Goal: Information Seeking & Learning: Check status

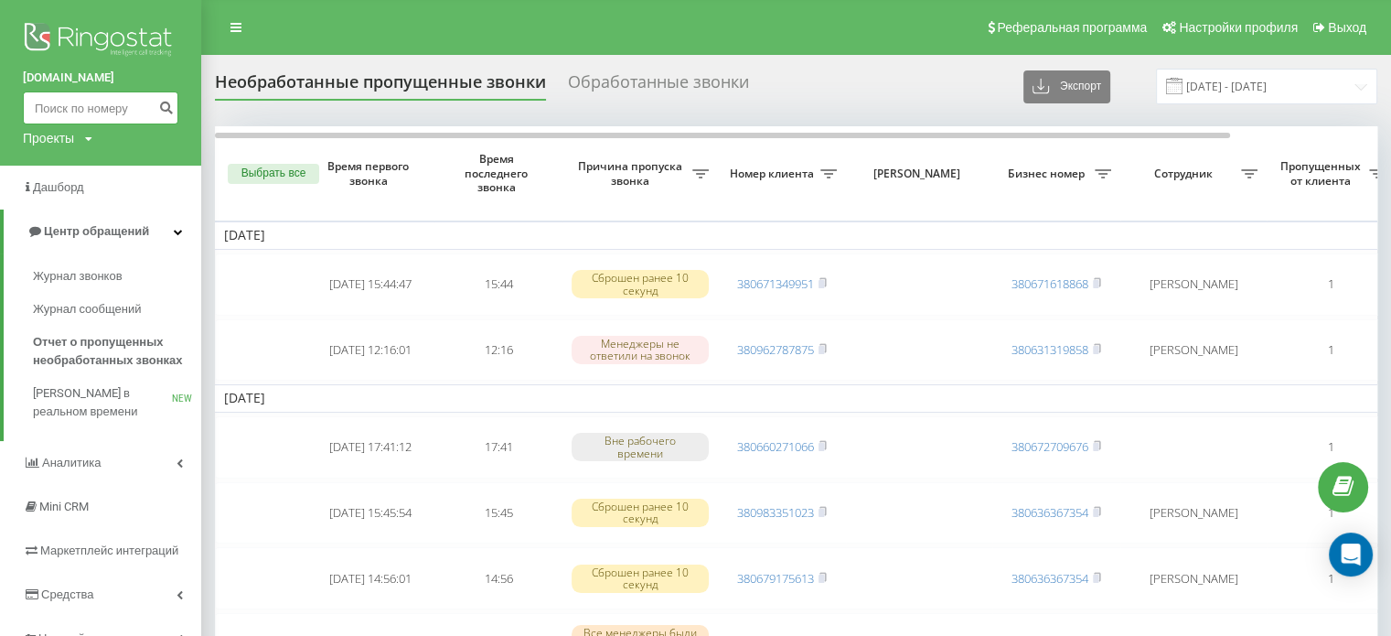
click at [81, 113] on input at bounding box center [101, 107] width 156 height 33
paste input "[PHONE_NUMBER]"
type input "380968415459"
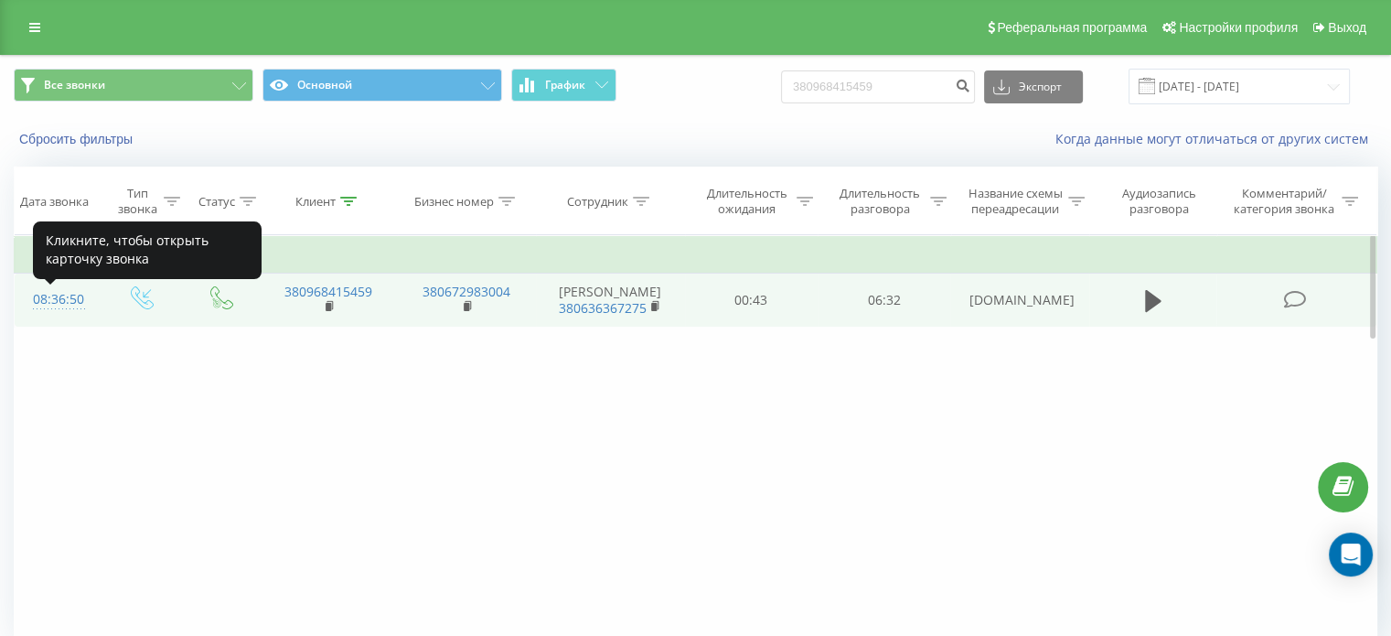
click at [64, 306] on div "08:36:50" at bounding box center [57, 300] width 48 height 36
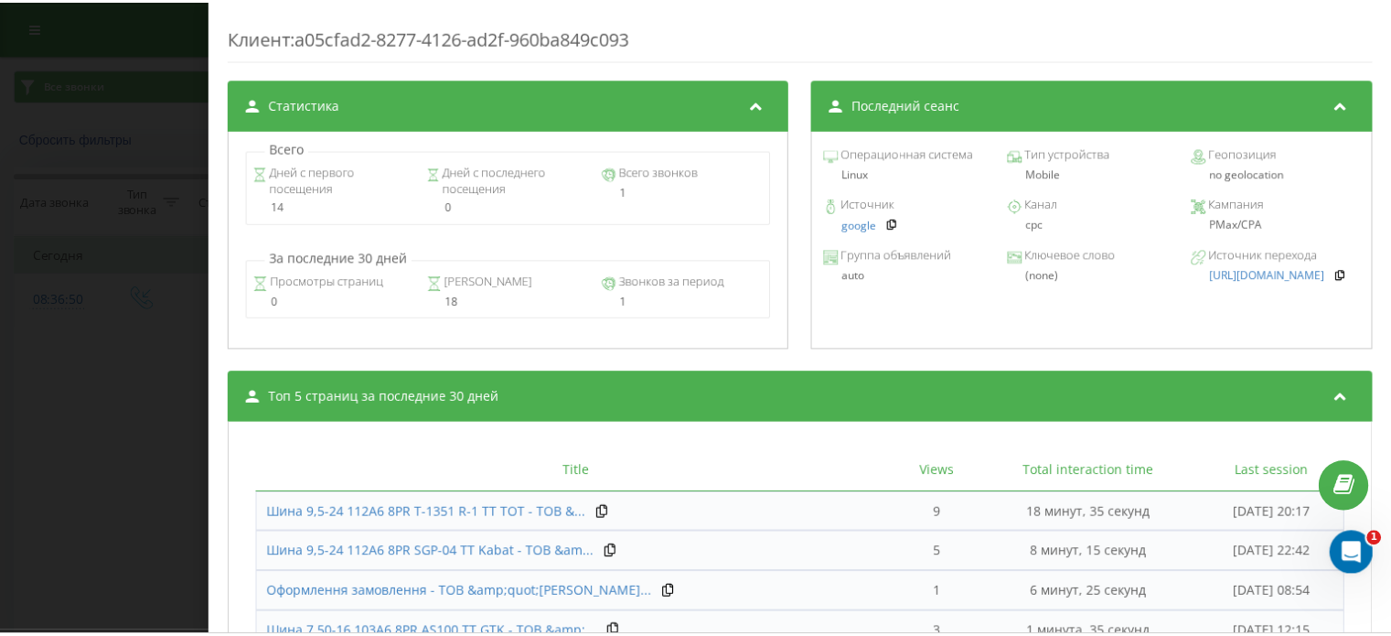
scroll to position [850, 0]
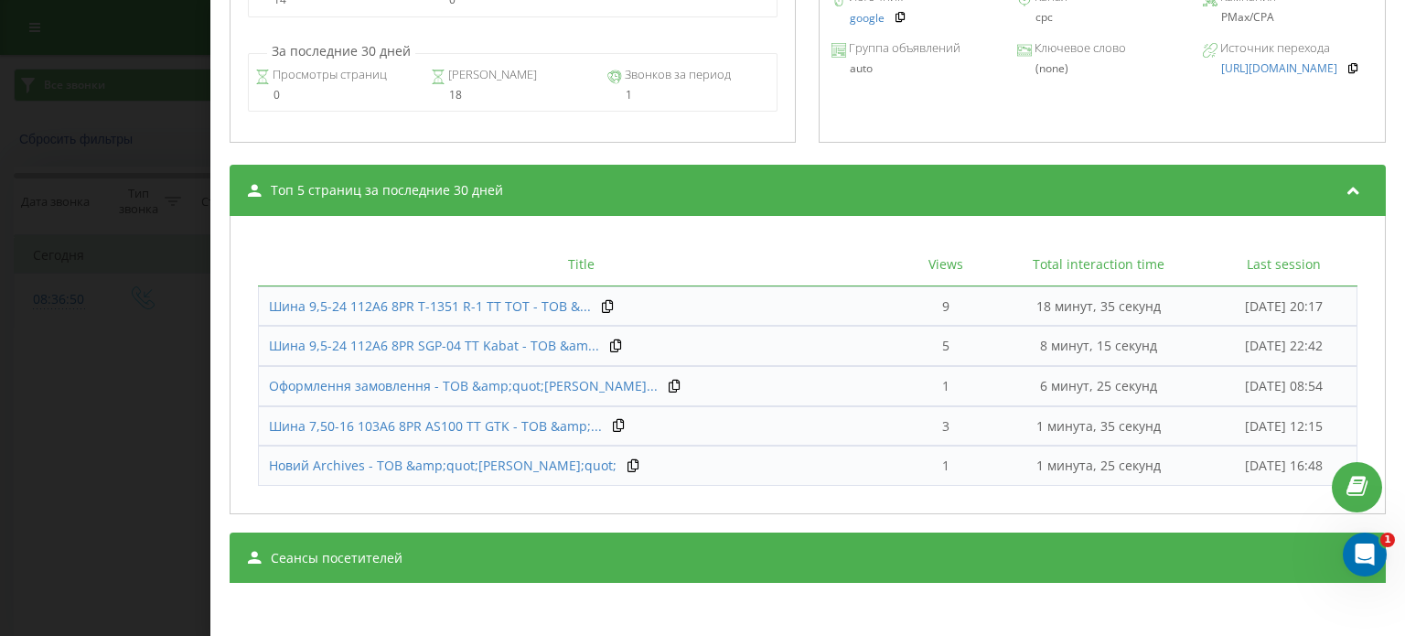
drag, startPoint x: 55, startPoint y: 417, endPoint x: 82, endPoint y: 407, distance: 29.2
click at [55, 417] on div "Звонок : ua4_-1755754610.1519868 Транскрипция Анализ звонка Детали звонка Комме…" at bounding box center [702, 318] width 1405 height 636
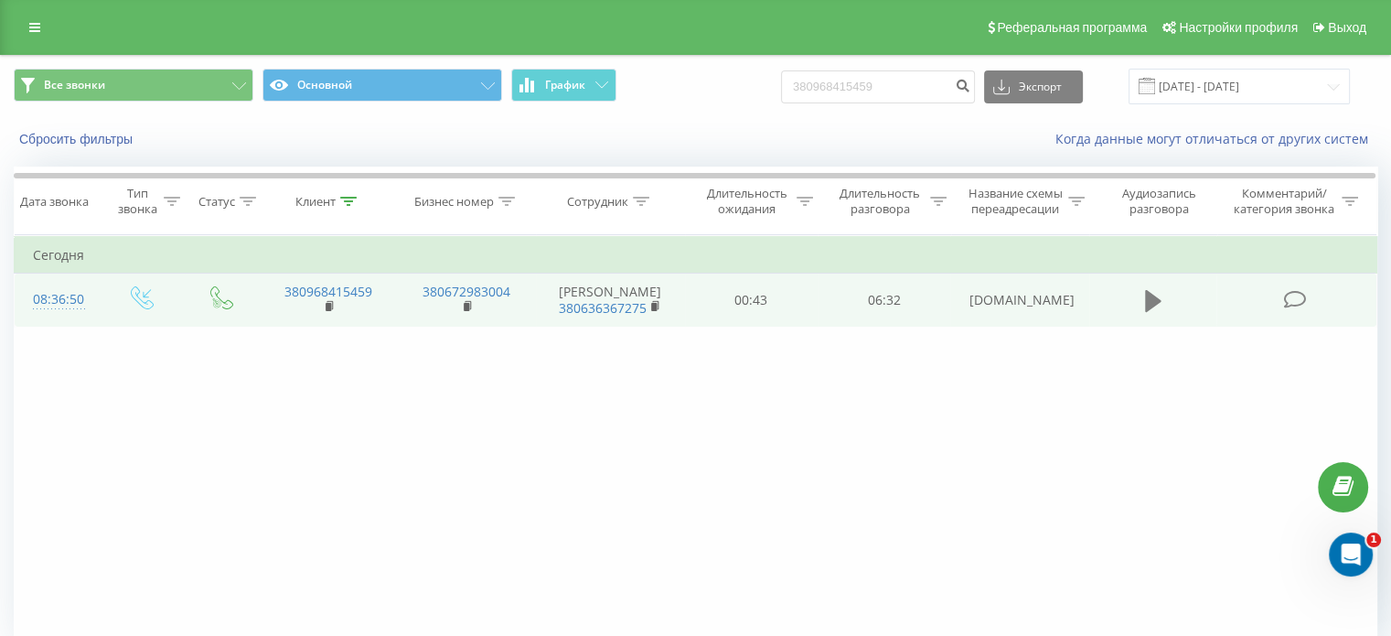
click at [1155, 302] on icon at bounding box center [1153, 301] width 16 height 26
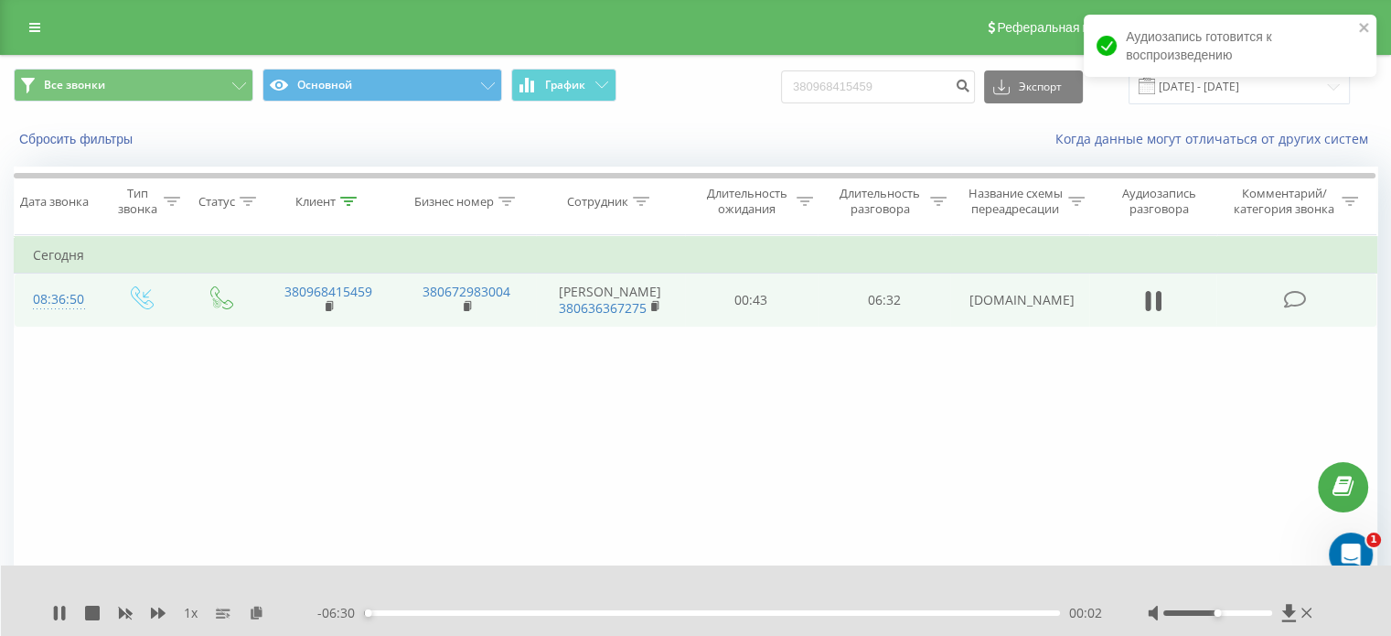
drag, startPoint x: 1219, startPoint y: 617, endPoint x: 1240, endPoint y: 610, distance: 22.3
click at [1250, 617] on div at bounding box center [1232, 613] width 168 height 18
drag, startPoint x: 1242, startPoint y: 610, endPoint x: 1253, endPoint y: 611, distance: 11.0
click at [1253, 611] on div at bounding box center [1218, 612] width 109 height 5
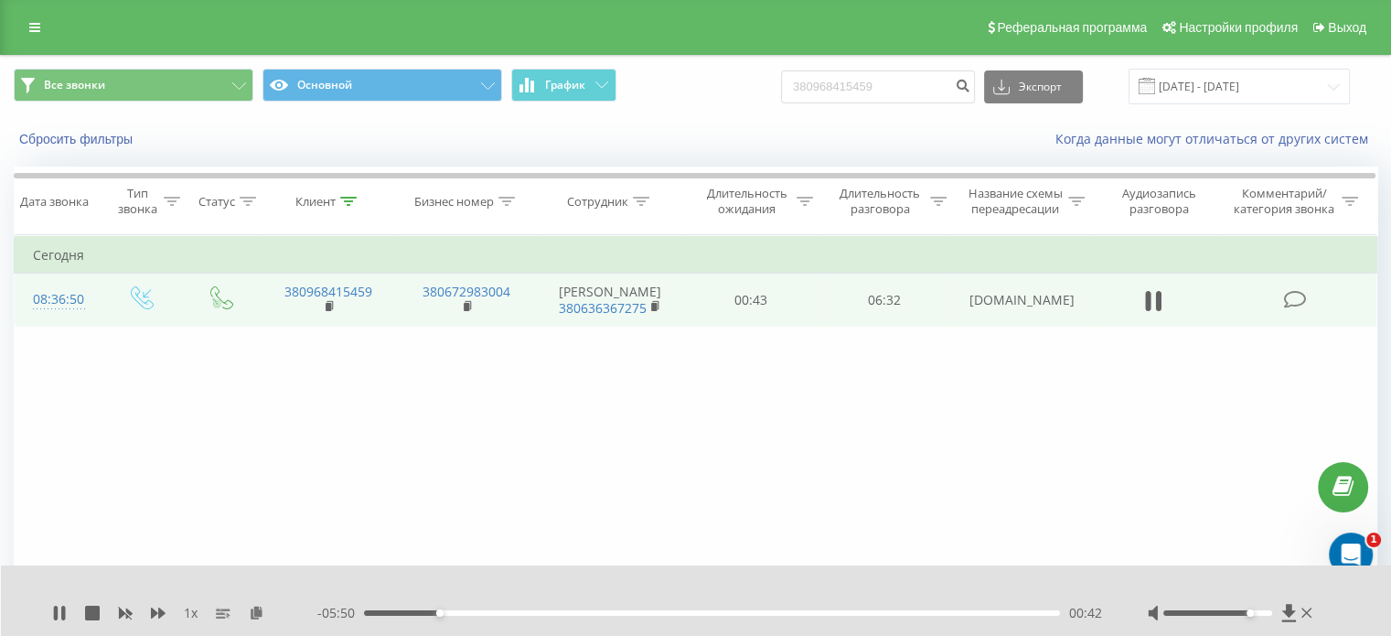
click at [507, 617] on div "- 05:50 00:42 00:42" at bounding box center [709, 613] width 785 height 18
click at [512, 609] on div "- 05:50 00:42 00:42" at bounding box center [709, 613] width 785 height 18
click at [528, 616] on div "- 05:49 00:43 00:43" at bounding box center [709, 613] width 785 height 18
click at [530, 610] on div "01:33" at bounding box center [712, 612] width 696 height 5
click at [770, 617] on div "- 04:58 01:34 01:34" at bounding box center [709, 613] width 785 height 18
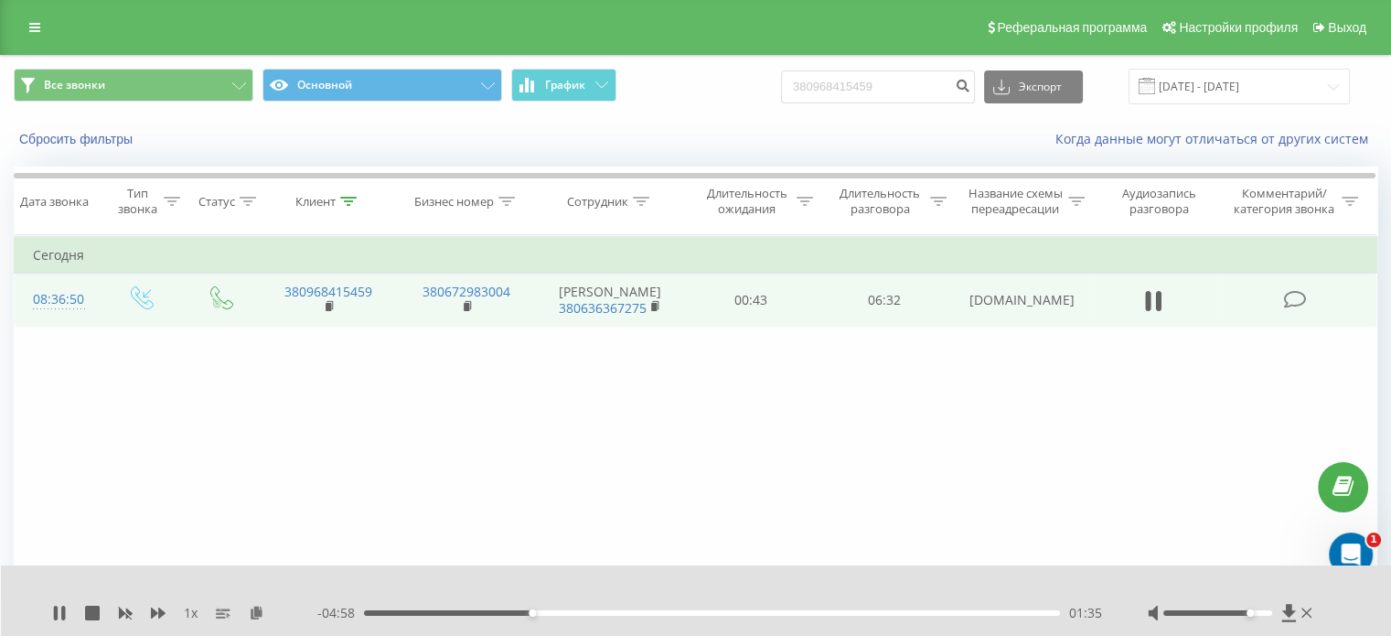
click at [769, 614] on div "01:35" at bounding box center [712, 612] width 696 height 5
click at [56, 606] on icon at bounding box center [59, 613] width 15 height 15
